Goal: Understand process/instructions: Learn how to perform a task or action

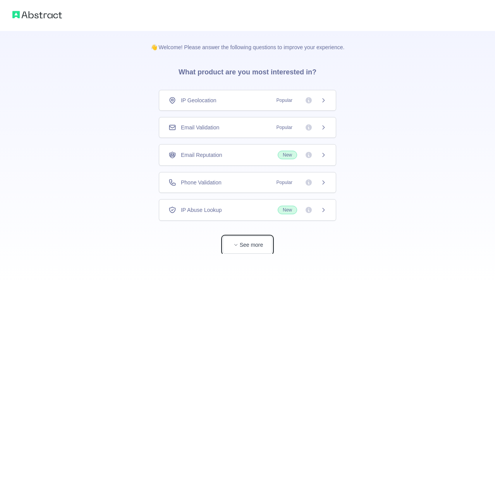
click at [242, 246] on button "See more" at bounding box center [248, 244] width 50 height 17
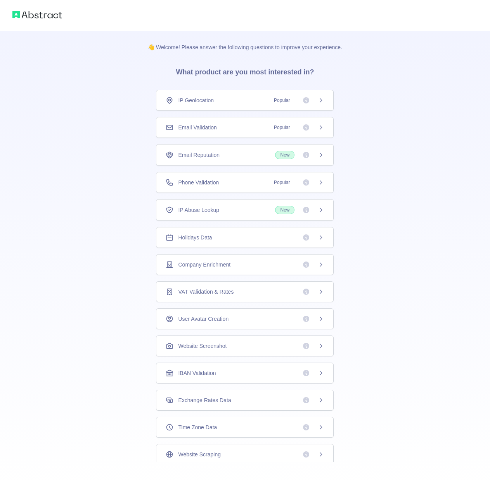
click at [257, 131] on div "Email Validation Popular" at bounding box center [245, 127] width 178 height 21
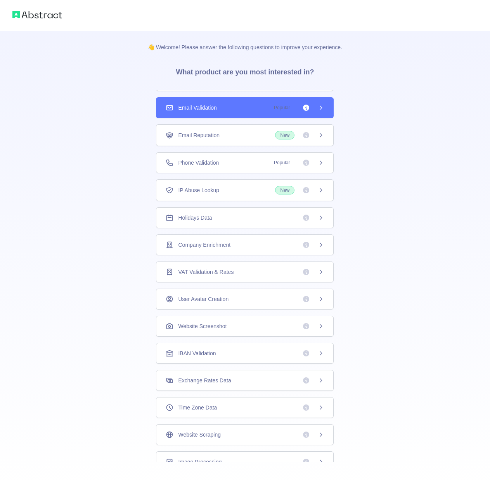
scroll to position [30, 0]
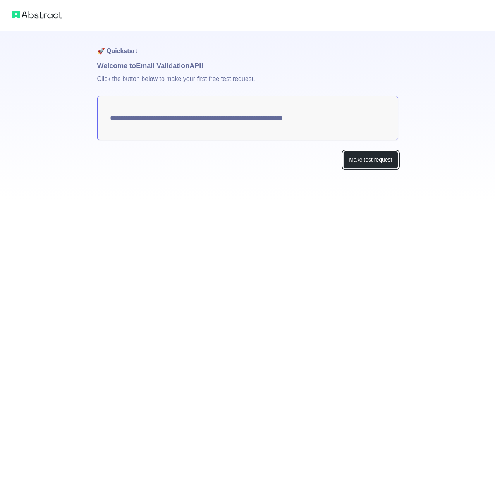
click at [369, 166] on button "Make test request" at bounding box center [370, 159] width 55 height 17
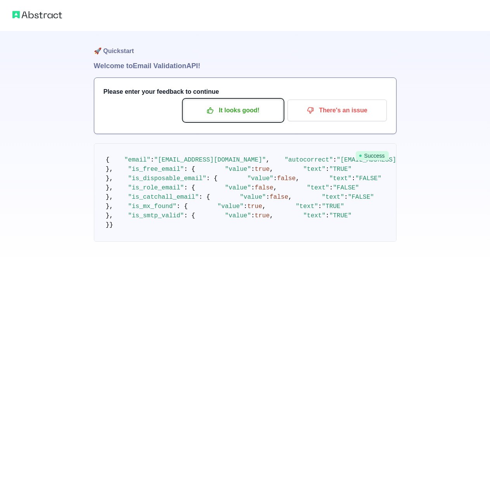
click at [247, 110] on p "It looks good!" at bounding box center [233, 110] width 88 height 13
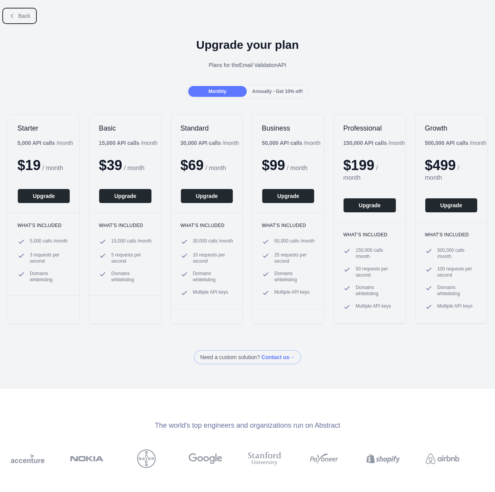
click at [29, 15] on span "Back" at bounding box center [24, 16] width 12 height 6
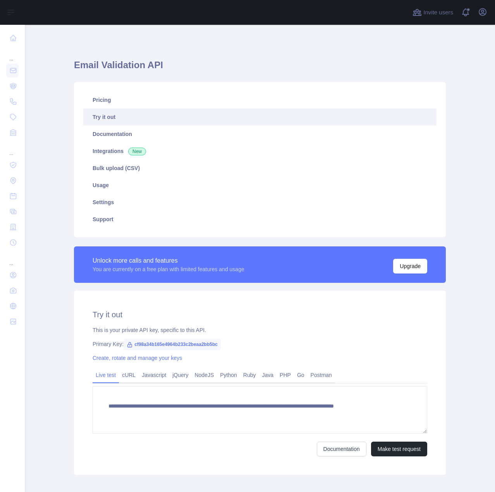
scroll to position [40, 0]
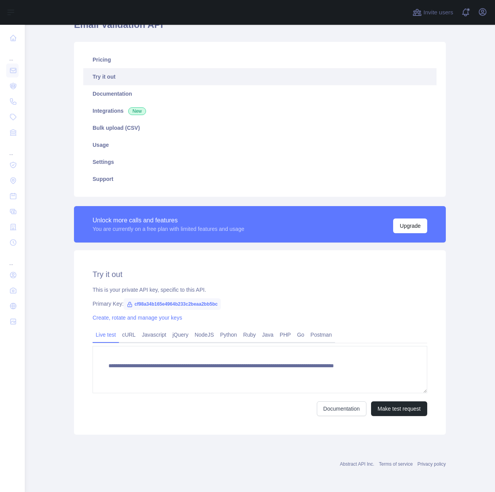
click at [119, 334] on link "cURL" at bounding box center [129, 335] width 20 height 12
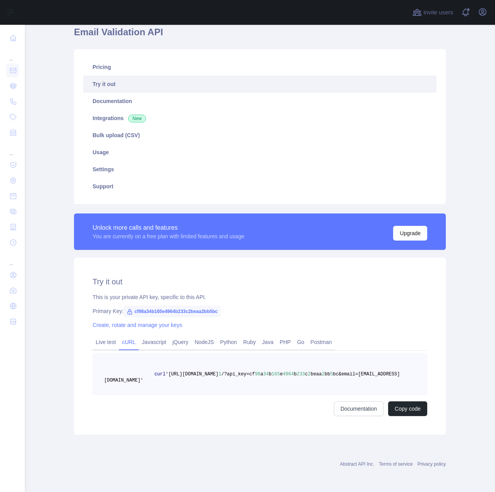
scroll to position [33, 0]
click at [139, 340] on link "Javascript" at bounding box center [154, 342] width 31 height 12
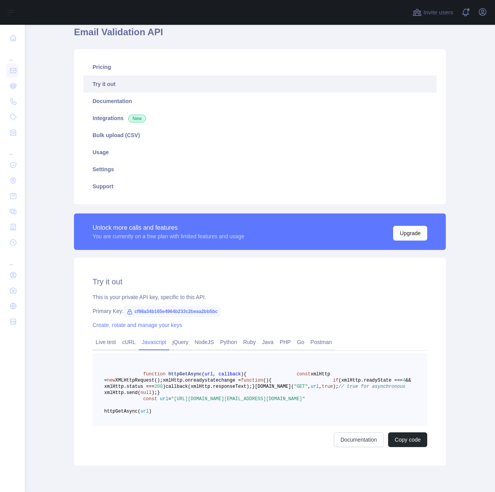
click at [87, 352] on div "Try it out This is your private API key, specific to this API. Primary Key: cf9…" at bounding box center [260, 362] width 372 height 208
click at [93, 344] on div "Live test" at bounding box center [106, 344] width 26 height 12
click at [111, 344] on link "Live test" at bounding box center [106, 342] width 26 height 12
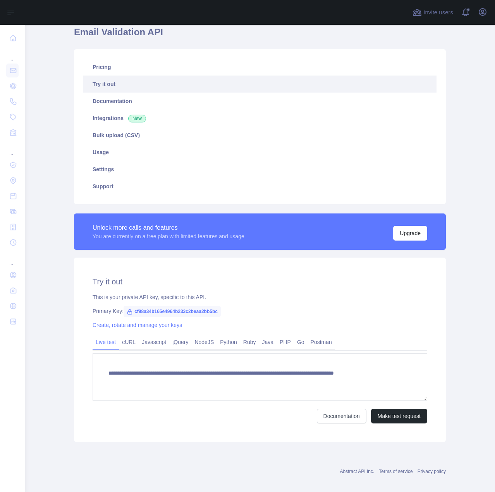
click at [196, 311] on span "cf98a34b165e4964b233c2beaa2bb5bc" at bounding box center [172, 312] width 97 height 12
copy span "cf98a34b165e4964b233c2beaa2bb5bc"
click at [261, 271] on div "**********" at bounding box center [260, 350] width 372 height 184
